Goal: Find specific page/section: Find specific page/section

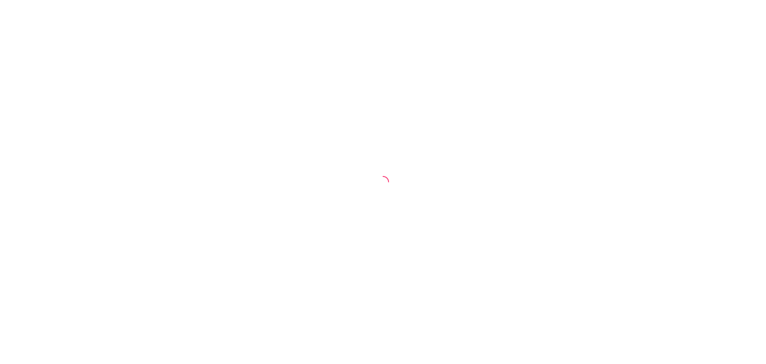
select select "ALL"
select select "0"
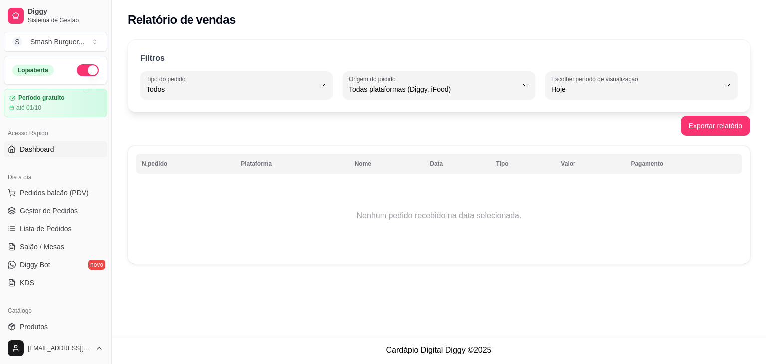
click at [63, 149] on link "Dashboard" at bounding box center [55, 149] width 103 height 16
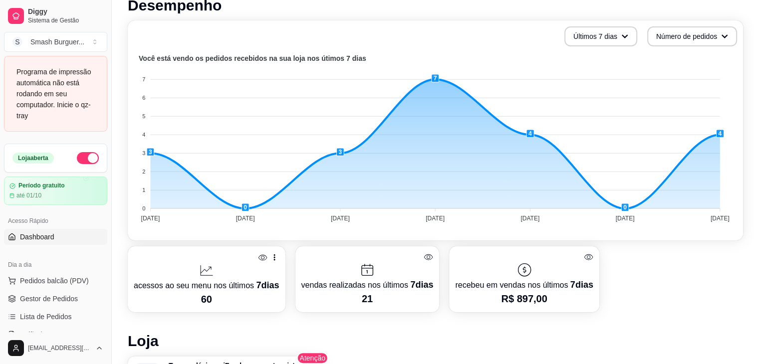
scroll to position [212, 0]
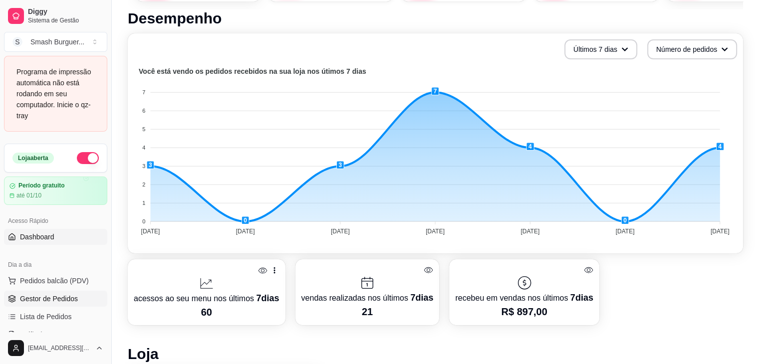
click at [61, 297] on span "Gestor de Pedidos" at bounding box center [49, 299] width 58 height 10
